Goal: Task Accomplishment & Management: Manage account settings

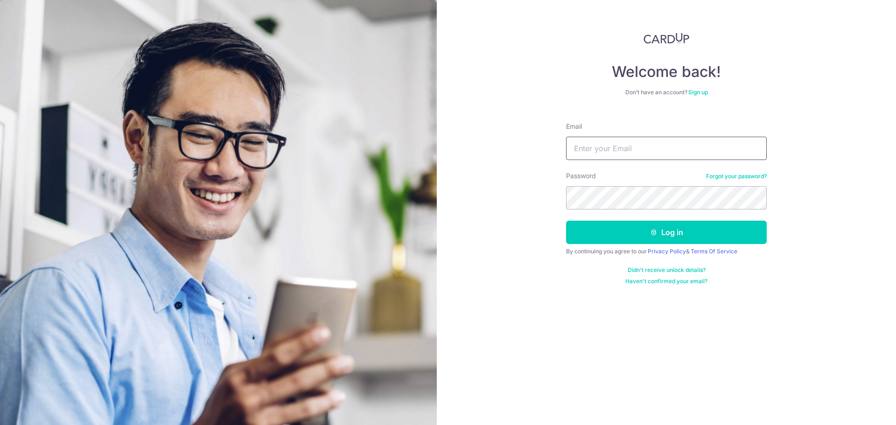
click at [626, 152] on input "Email" at bounding box center [666, 148] width 201 height 23
drag, startPoint x: 600, startPoint y: 145, endPoint x: 533, endPoint y: 147, distance: 66.3
click at [533, 147] on div "Welcome back! Don’t have an account? Sign up Email roweflo@gmail.com Password F…" at bounding box center [666, 212] width 459 height 425
click at [657, 144] on input "roweflo@gmail.com" at bounding box center [666, 148] width 201 height 23
drag, startPoint x: 685, startPoint y: 144, endPoint x: 497, endPoint y: 149, distance: 187.8
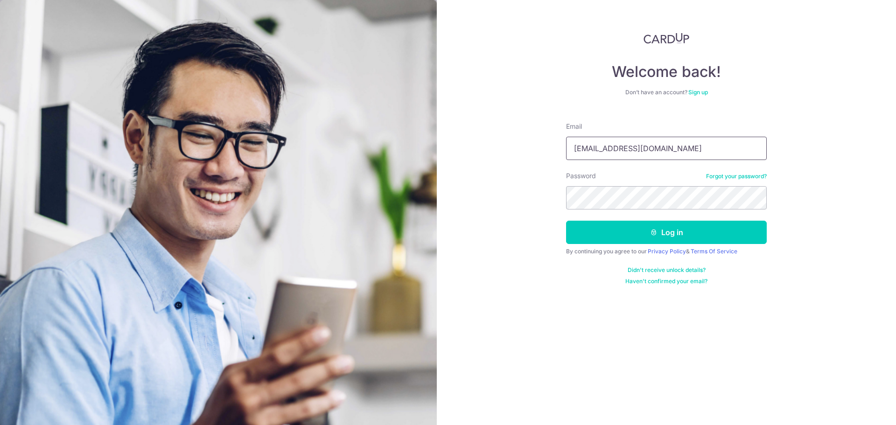
click at [514, 149] on div "Welcome back! Don’t have an account? Sign up Email roweflo@gmail.com Password F…" at bounding box center [666, 212] width 459 height 425
type input "[EMAIL_ADDRESS][DOMAIN_NAME]"
click at [759, 198] on div "Password Forgot your password?" at bounding box center [666, 190] width 201 height 38
click at [752, 199] on keeper-lock "Open Keeper Popup" at bounding box center [753, 197] width 11 height 11
click at [566, 221] on button "Log in" at bounding box center [666, 232] width 201 height 23
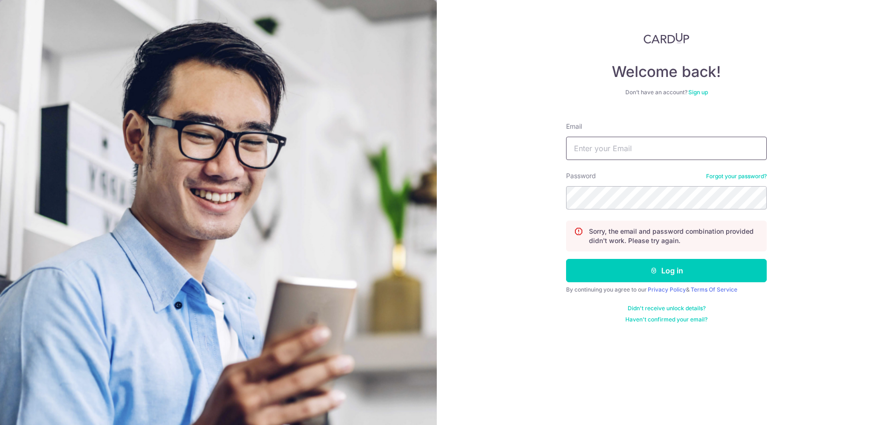
click at [614, 147] on input "Email" at bounding box center [666, 148] width 201 height 23
type input "[EMAIL_ADDRESS][DOMAIN_NAME]"
click at [753, 200] on keeper-lock "Open Keeper Popup" at bounding box center [753, 197] width 11 height 11
click at [803, 197] on div "Welcome back! Don’t have an account? Sign up Email rochelleflores@gmail.com Pas…" at bounding box center [666, 212] width 459 height 425
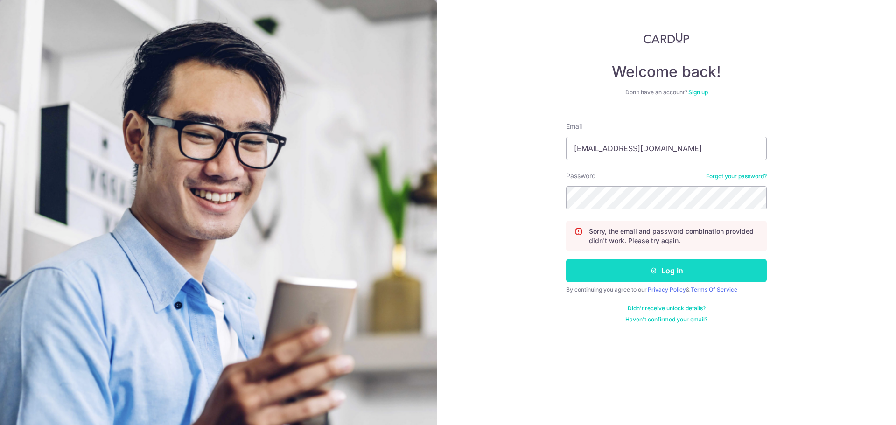
click at [712, 266] on button "Log in" at bounding box center [666, 270] width 201 height 23
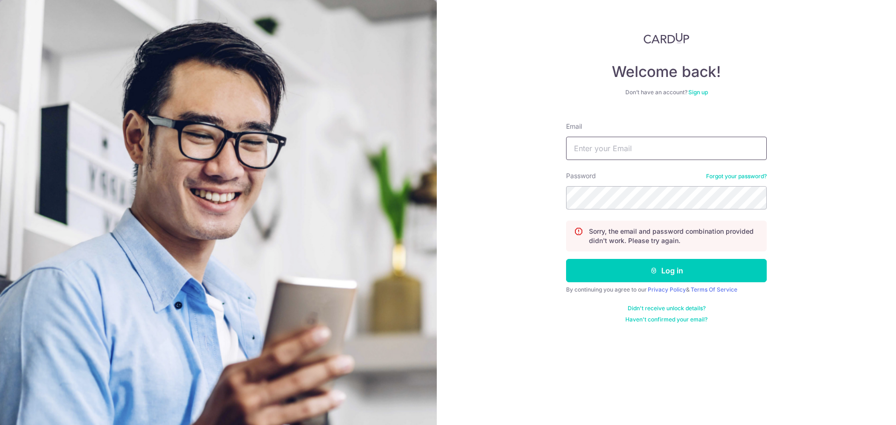
click at [626, 159] on input "Email" at bounding box center [666, 148] width 201 height 23
click at [650, 148] on input "Email" at bounding box center [666, 148] width 201 height 23
type input "[EMAIL_ADDRESS][DOMAIN_NAME]"
click at [566, 259] on button "Log in" at bounding box center [666, 270] width 201 height 23
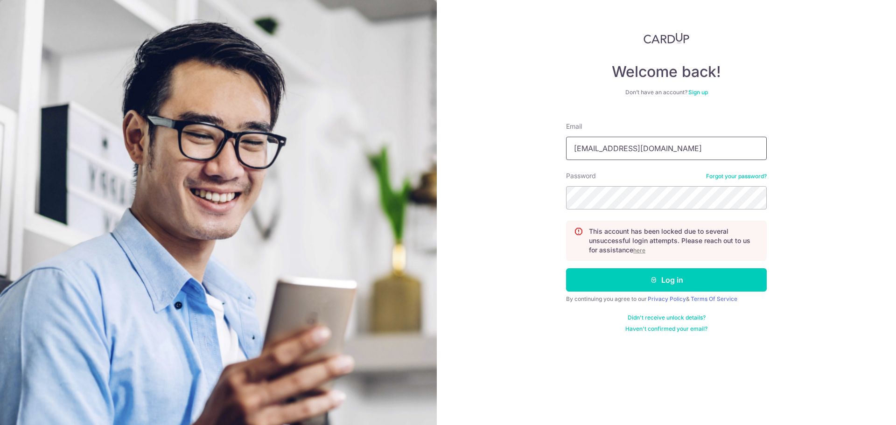
drag, startPoint x: 599, startPoint y: 146, endPoint x: 457, endPoint y: 129, distance: 142.9
click at [459, 129] on div "Welcome back! Don’t have an account? Sign up Email roweflo@gmail.com Password F…" at bounding box center [666, 212] width 459 height 425
type input "rochelle@gmail.com"
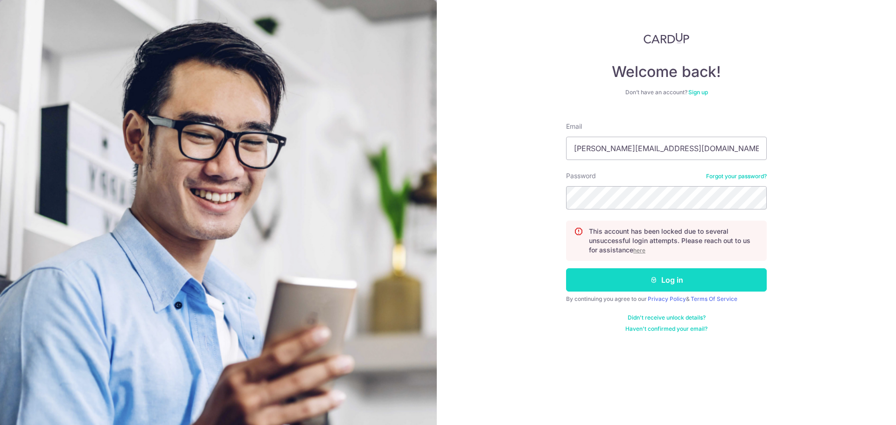
click at [661, 287] on button "Log in" at bounding box center [666, 279] width 201 height 23
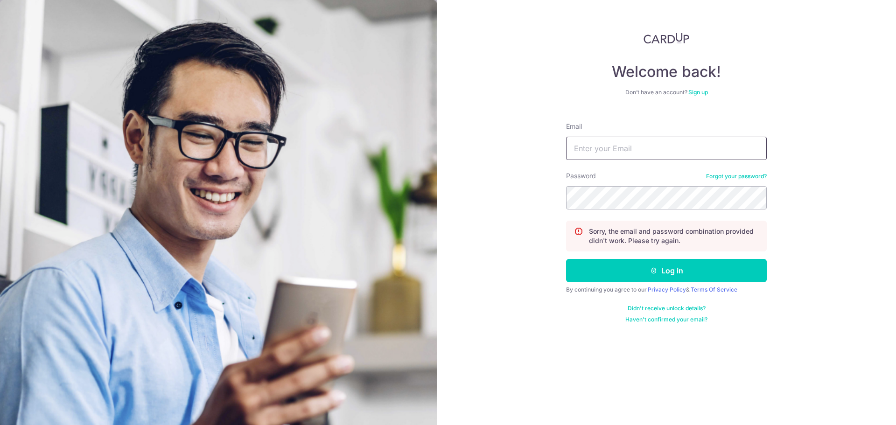
click at [620, 141] on input "Email" at bounding box center [666, 148] width 201 height 23
type input "[EMAIL_ADDRESS][DOMAIN_NAME]"
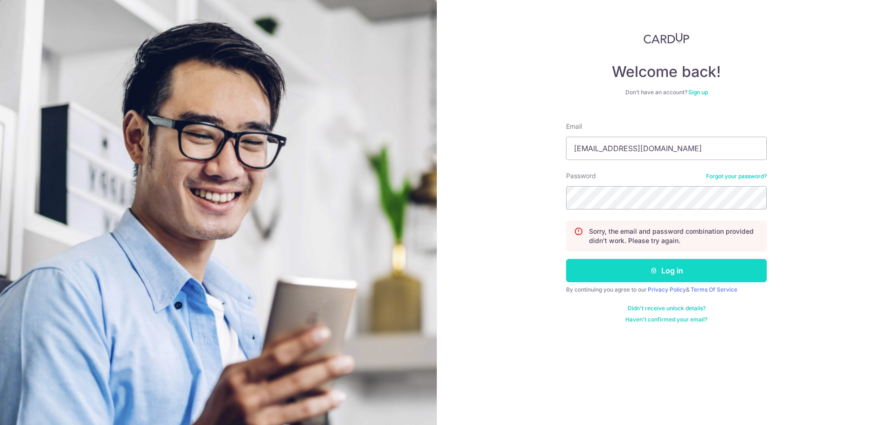
click at [659, 281] on button "Log in" at bounding box center [666, 270] width 201 height 23
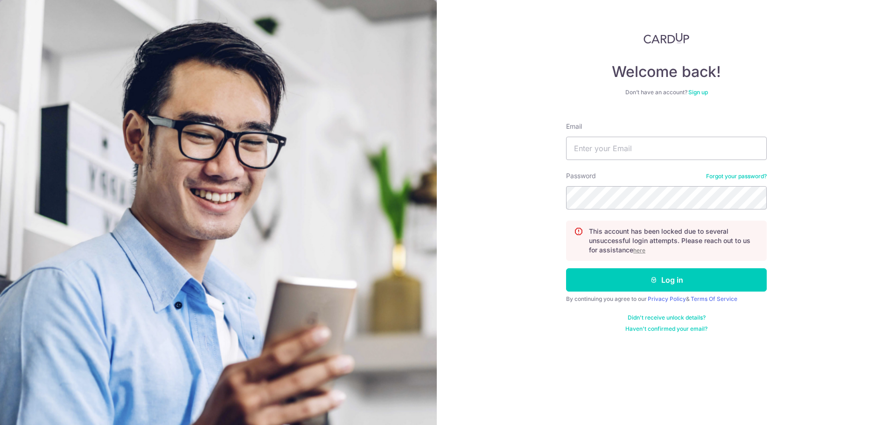
click at [639, 251] on u "here" at bounding box center [640, 250] width 12 height 7
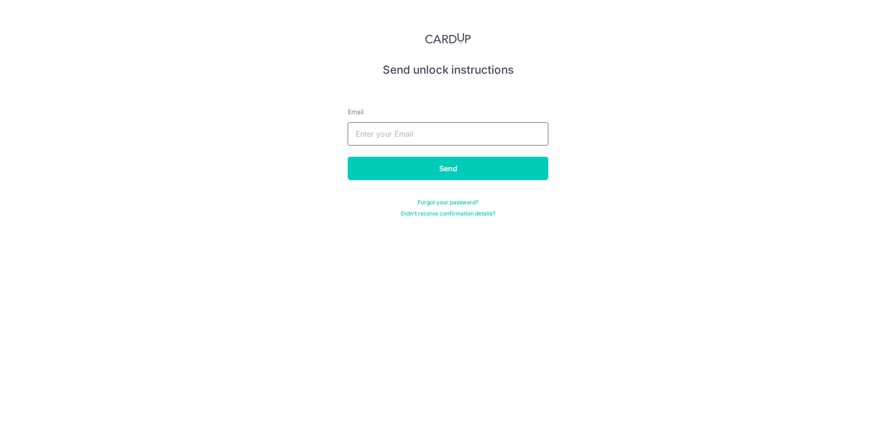
click at [404, 131] on input "text" at bounding box center [448, 133] width 201 height 23
type input "[EMAIL_ADDRESS][DOMAIN_NAME]"
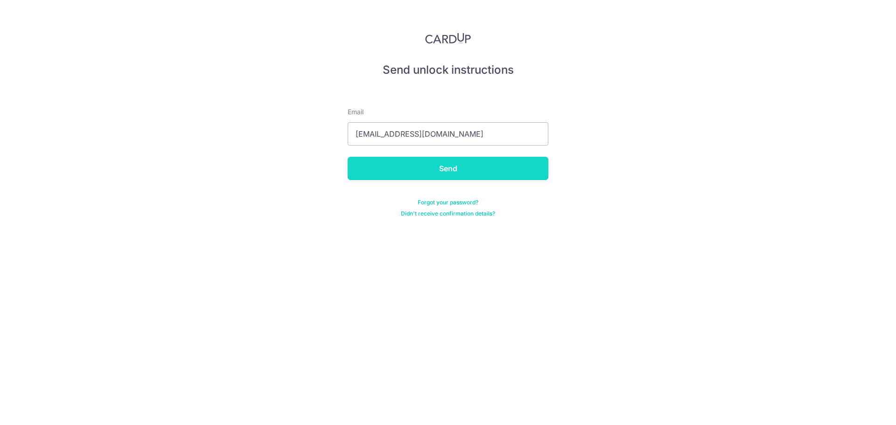
click at [433, 170] on input "Send" at bounding box center [448, 168] width 201 height 23
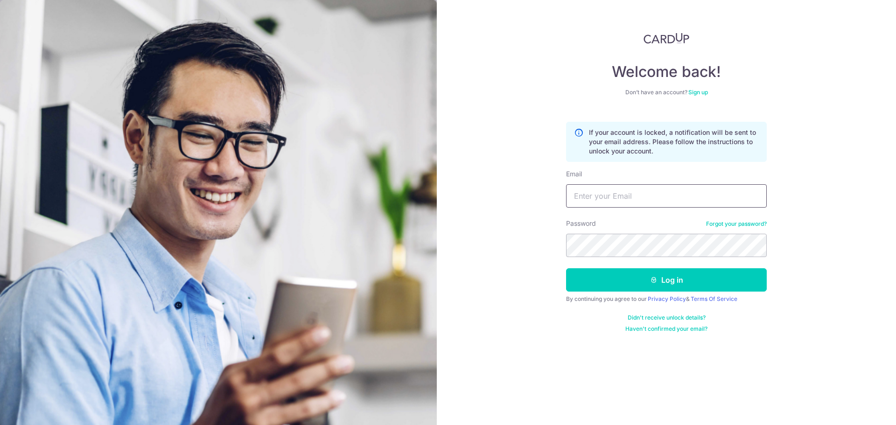
click at [634, 201] on input "Email" at bounding box center [666, 195] width 201 height 23
type input "[EMAIL_ADDRESS][DOMAIN_NAME]"
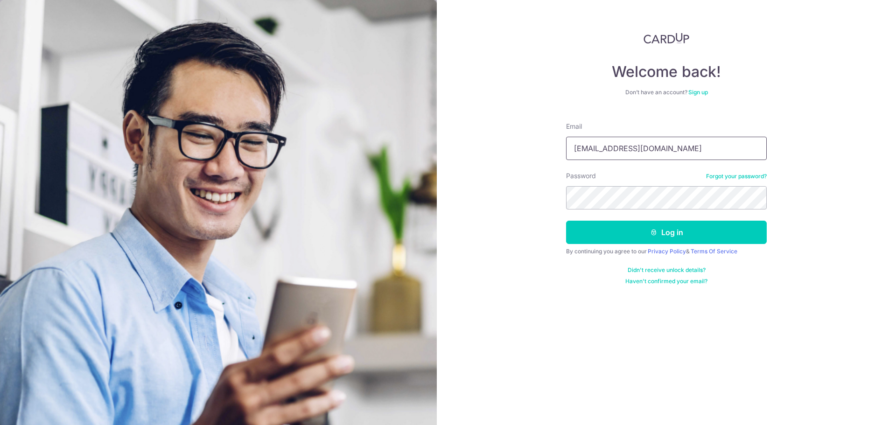
drag, startPoint x: 603, startPoint y: 145, endPoint x: 497, endPoint y: 133, distance: 107.1
click at [501, 135] on div "Welcome back! Don’t have an account? Sign up Email [EMAIL_ADDRESS][DOMAIN_NAME]…" at bounding box center [666, 212] width 459 height 425
click at [602, 148] on input "[PERSON_NAME][EMAIL_ADDRESS][DOMAIN_NAME]" at bounding box center [666, 148] width 201 height 23
type input "[EMAIL_ADDRESS][DOMAIN_NAME]"
click at [676, 230] on button "Log in" at bounding box center [666, 232] width 201 height 23
